Goal: Information Seeking & Learning: Check status

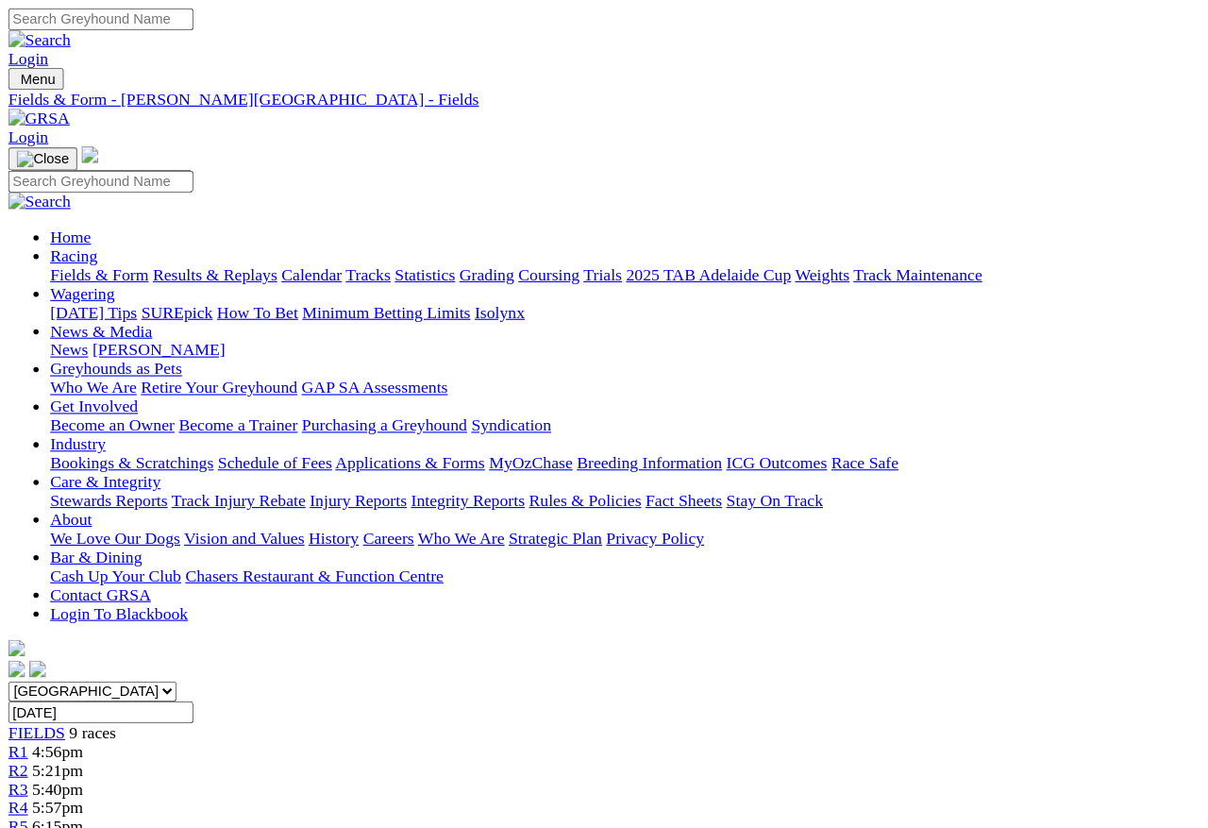
scroll to position [1781, 23]
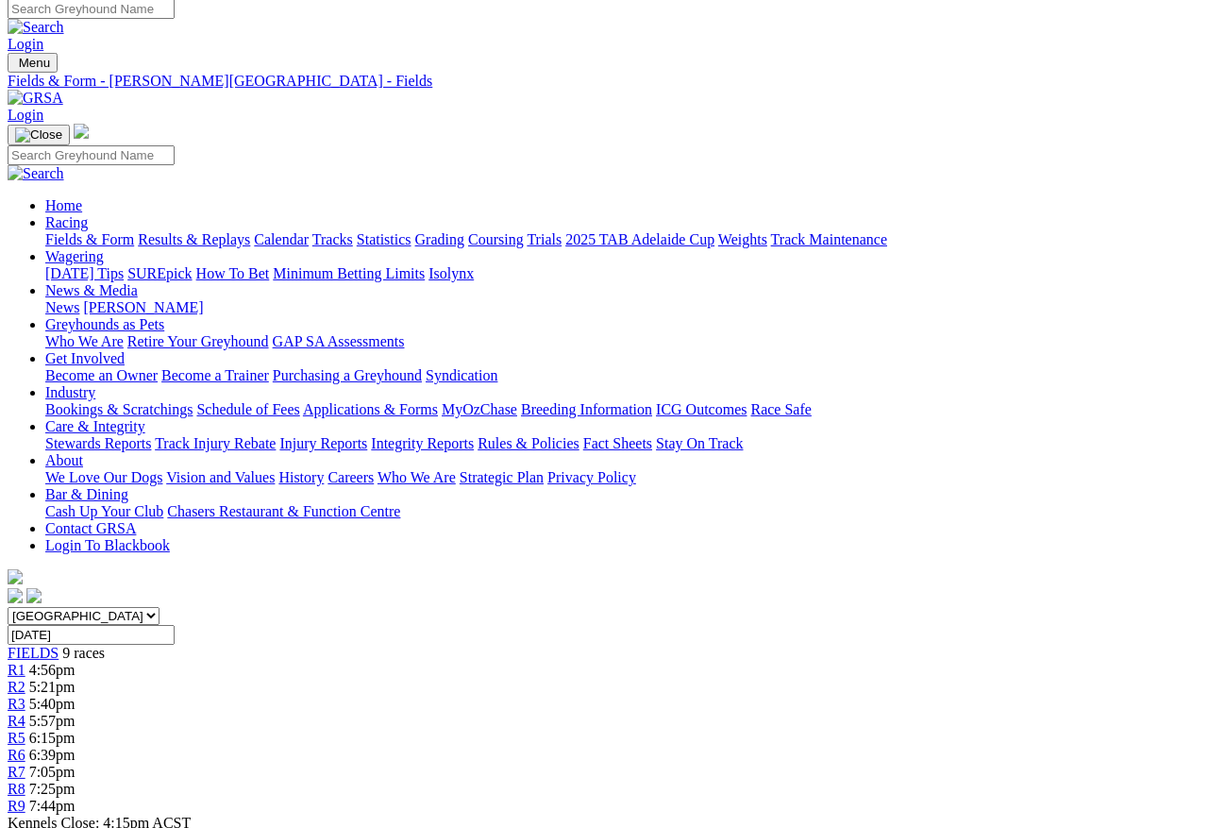
scroll to position [8, 0]
click at [235, 232] on link "Results & Replays" at bounding box center [194, 240] width 112 height 16
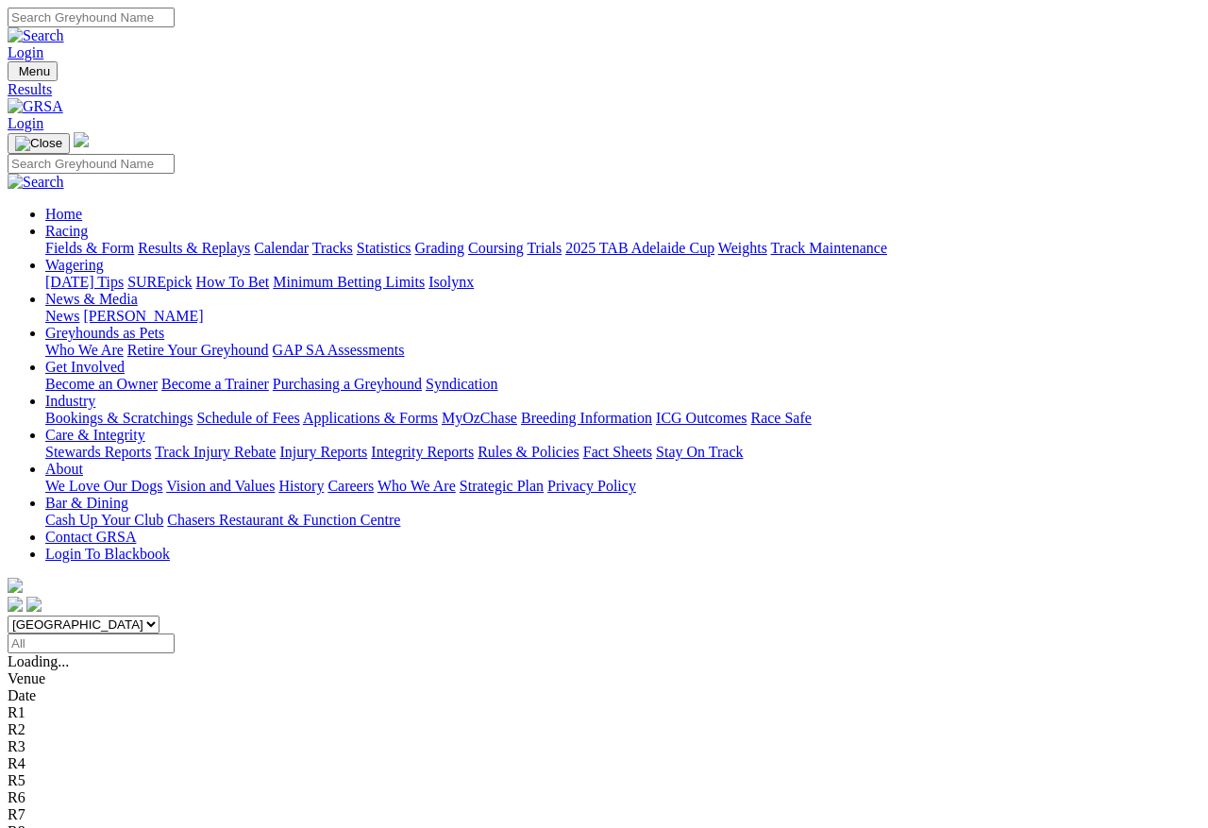
scroll to position [8, 0]
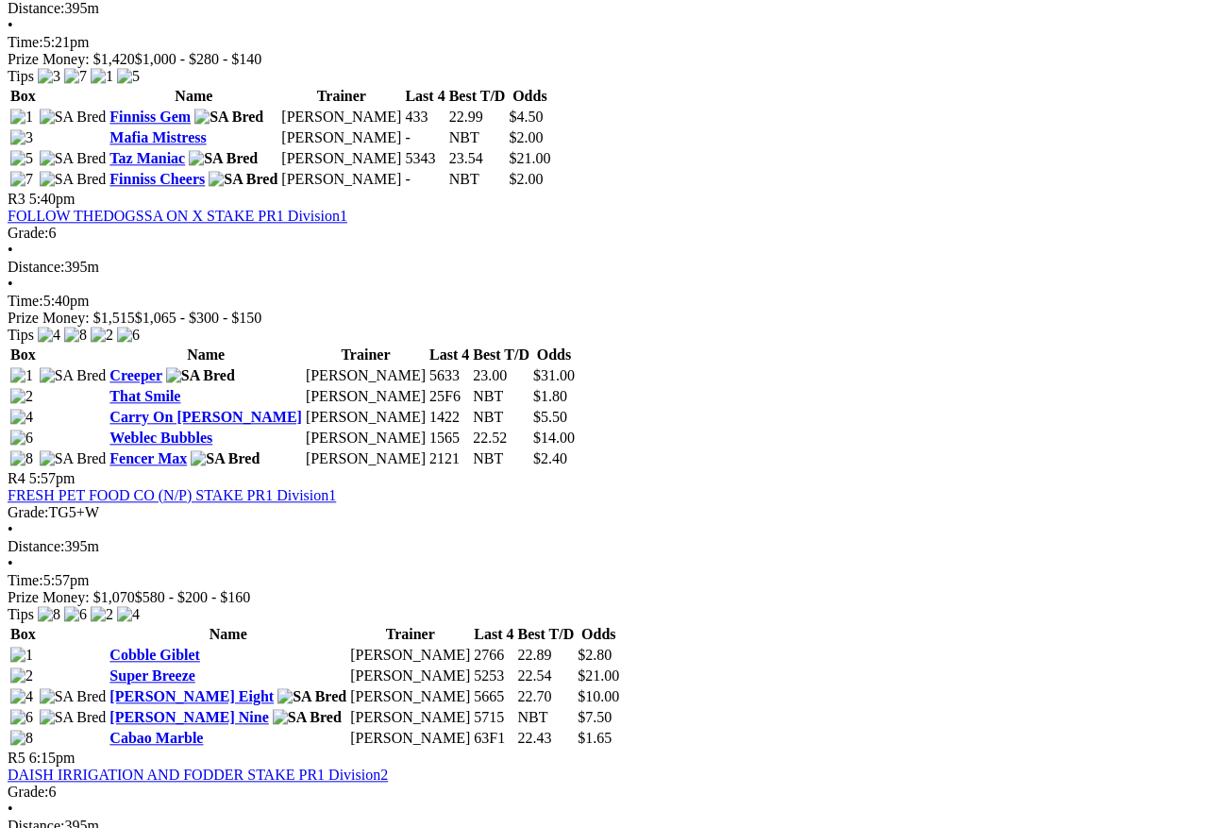
scroll to position [1315, 0]
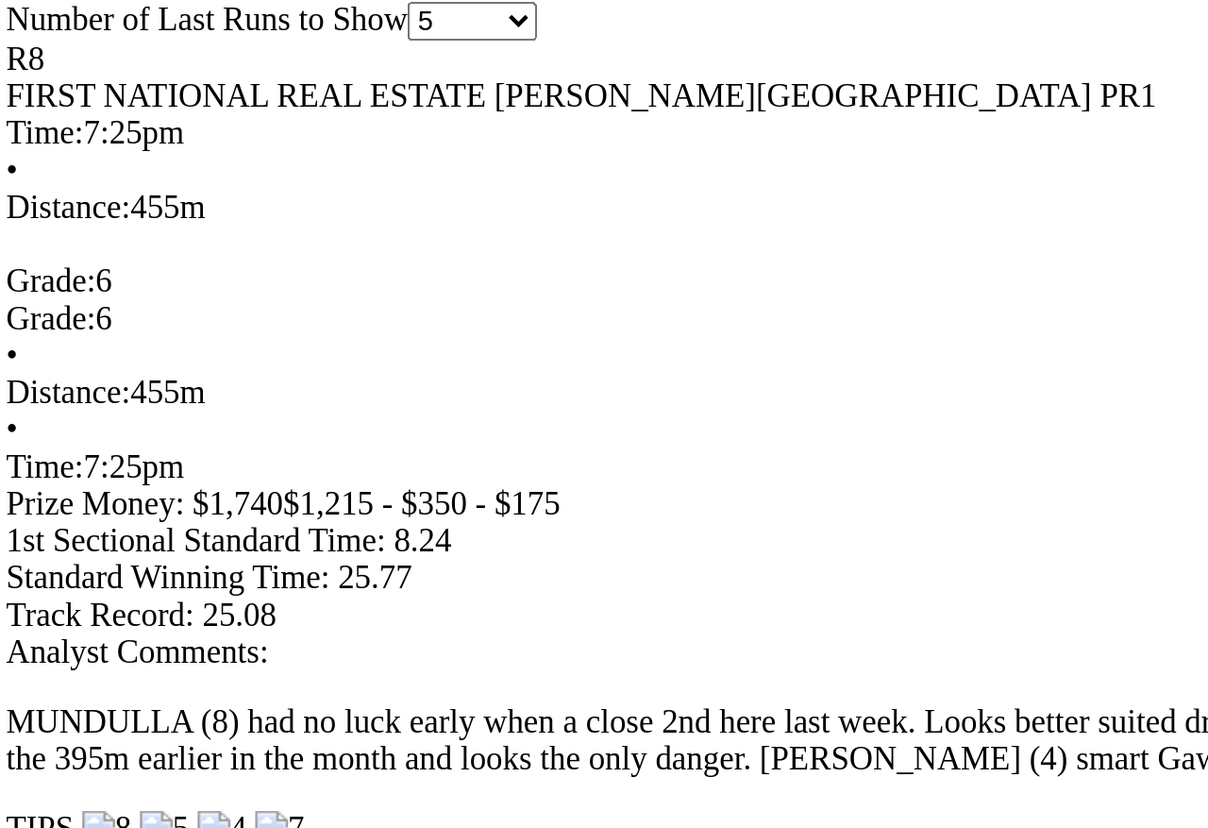
scroll to position [1035, 0]
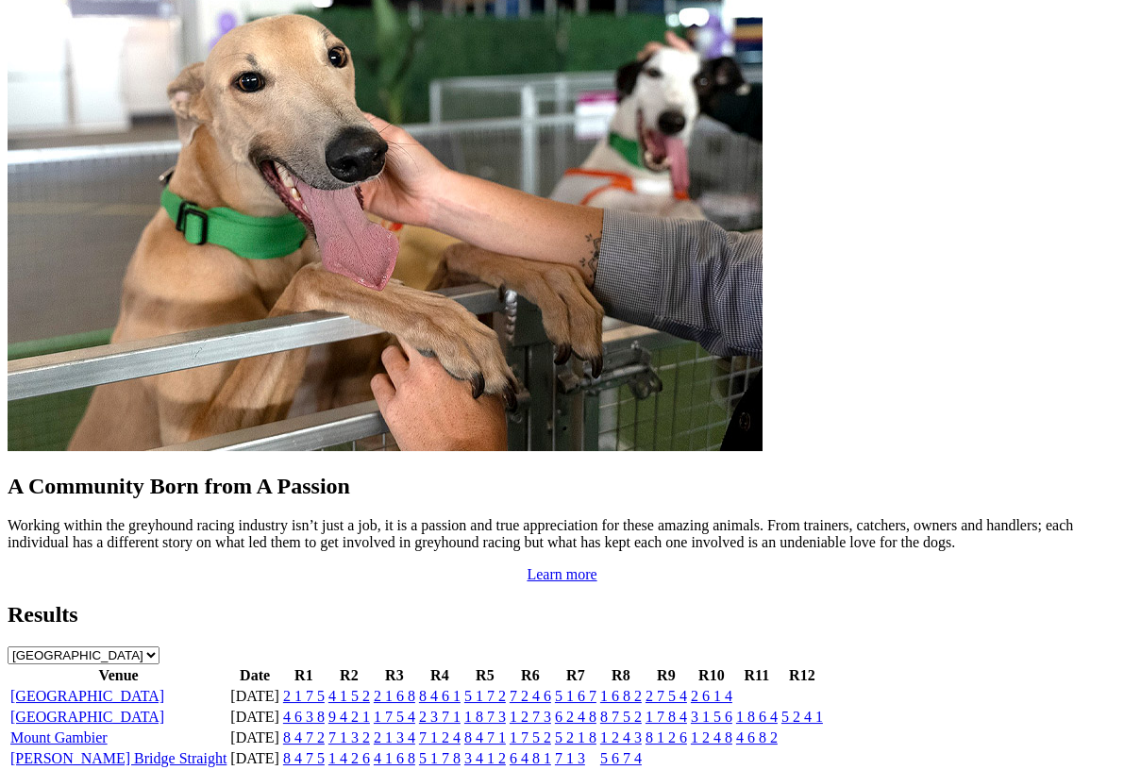
scroll to position [1554, 0]
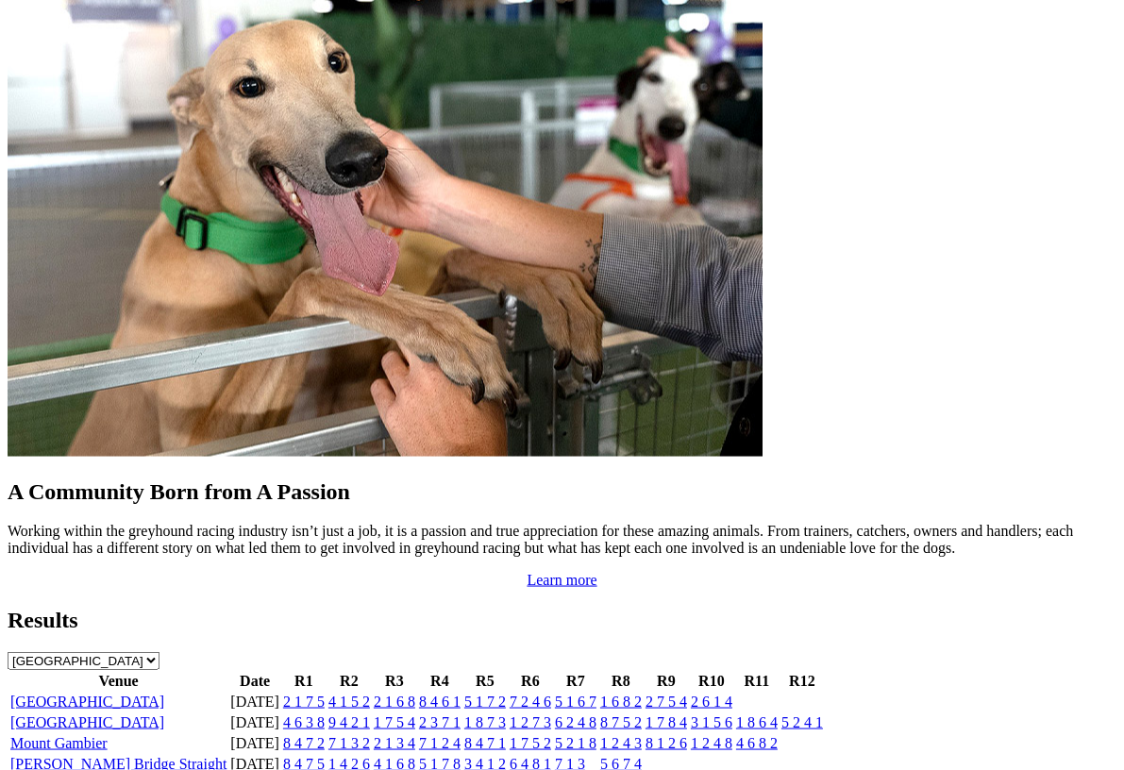
click at [116, 769] on link "View Full Results" at bounding box center [62, 784] width 109 height 16
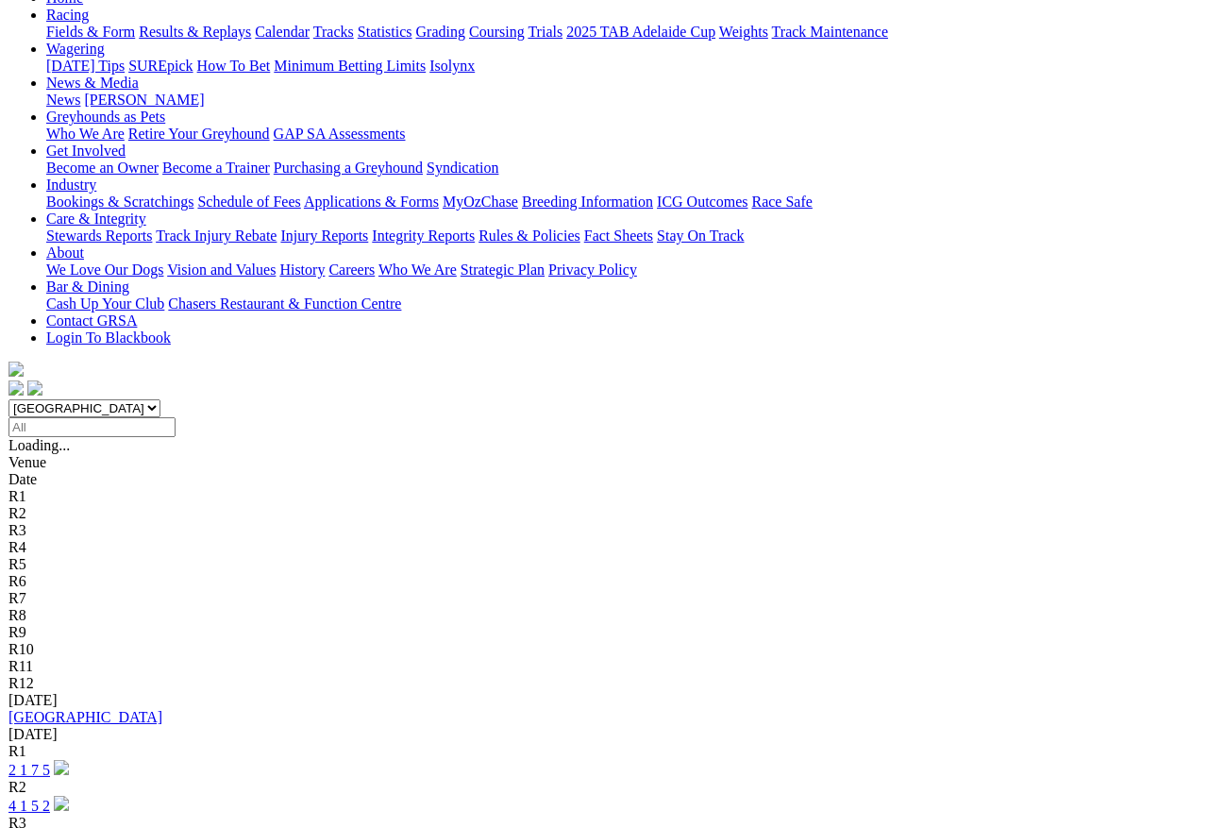
scroll to position [228, 0]
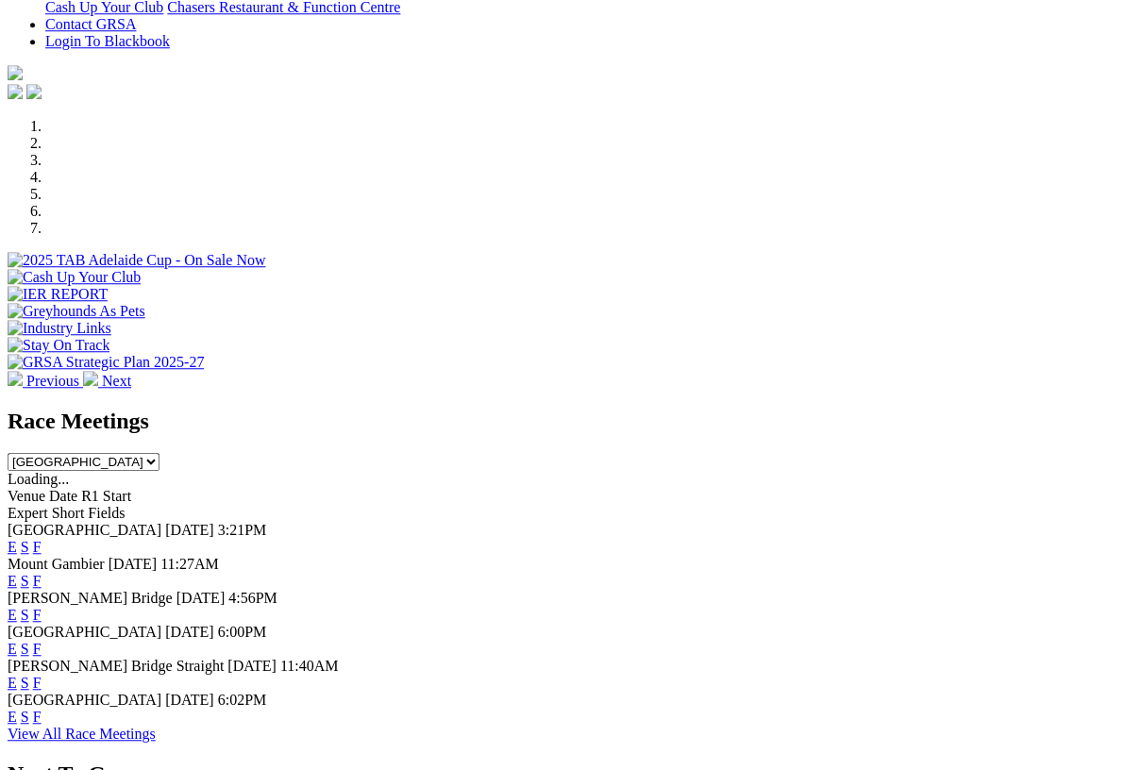
scroll to position [479, 0]
click at [42, 607] on link "F" at bounding box center [37, 615] width 8 height 16
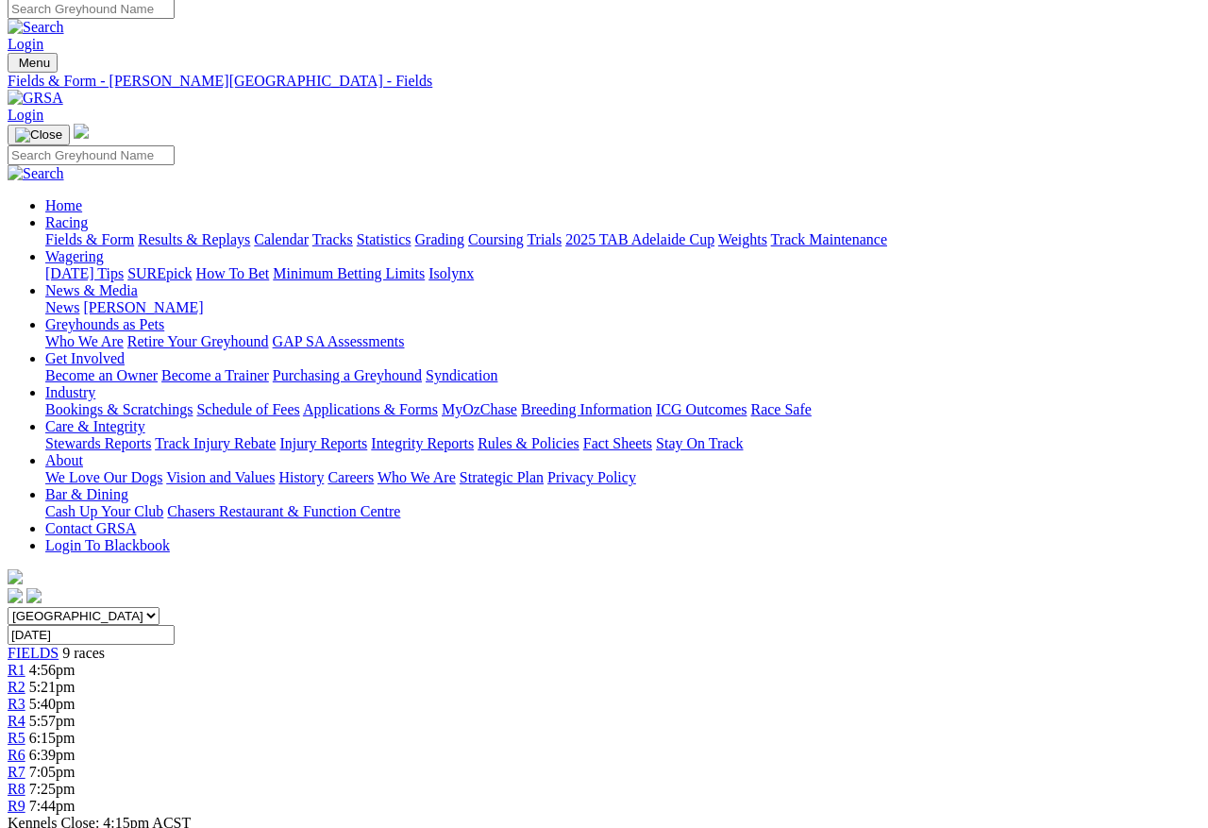
scroll to position [8, 0]
click at [244, 232] on link "Results & Replays" at bounding box center [194, 240] width 112 height 16
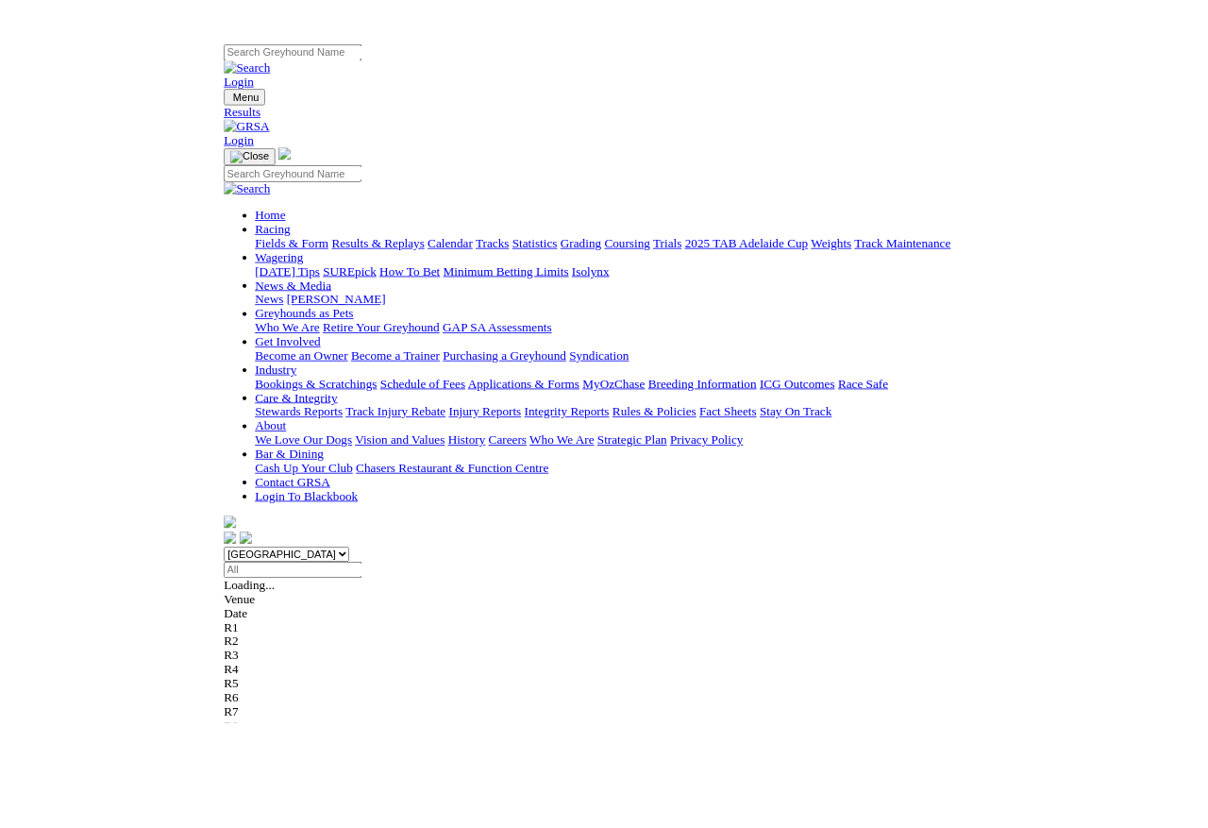
scroll to position [15, 0]
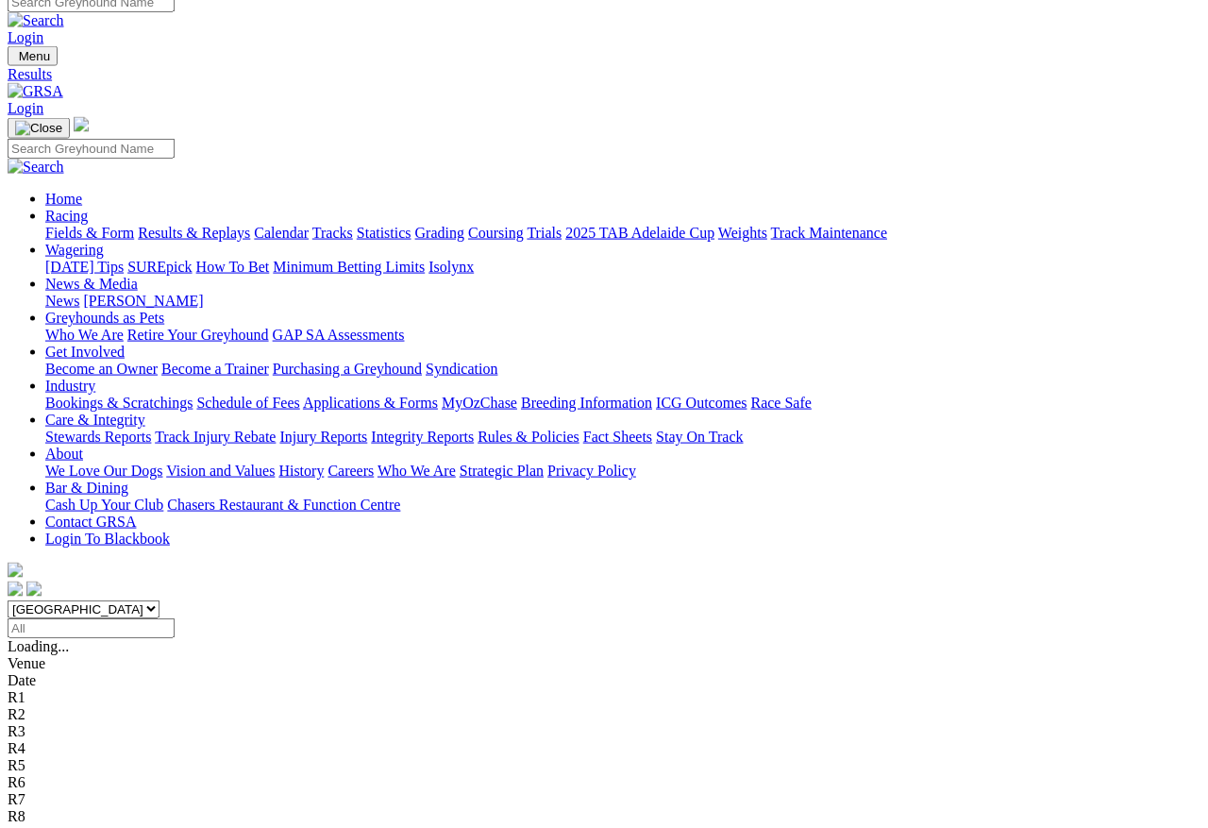
click at [175, 618] on input "Select date" at bounding box center [91, 628] width 167 height 20
click at [160, 600] on select "[GEOGRAPHIC_DATA] [GEOGRAPHIC_DATA] [GEOGRAPHIC_DATA] [GEOGRAPHIC_DATA] [GEOGRA…" at bounding box center [84, 609] width 152 height 18
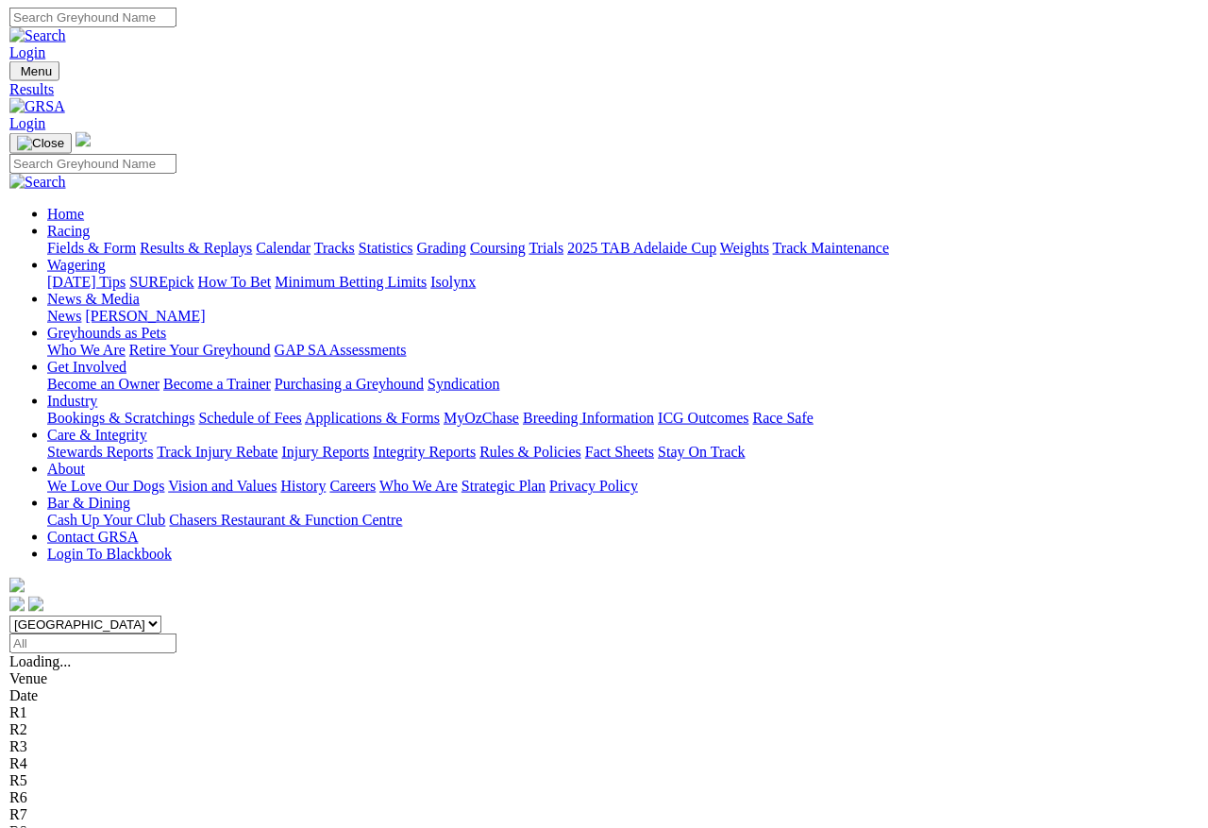
scroll to position [0, 0]
